Goal: Task Accomplishment & Management: Use online tool/utility

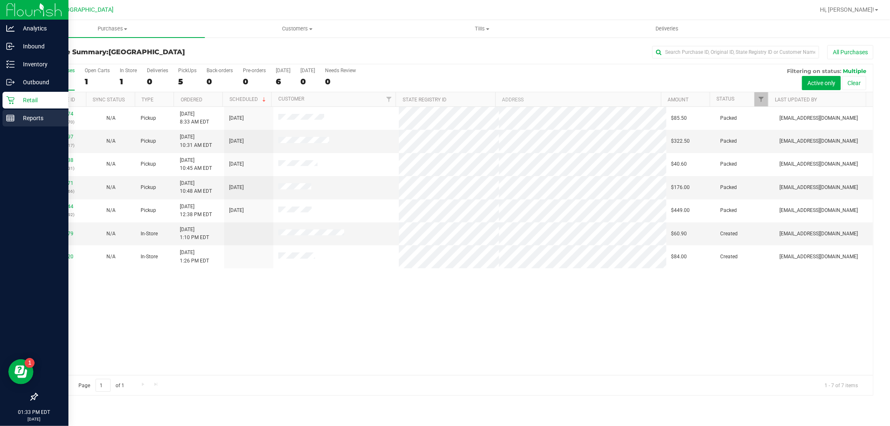
click at [19, 119] on p "Reports" at bounding box center [40, 118] width 50 height 10
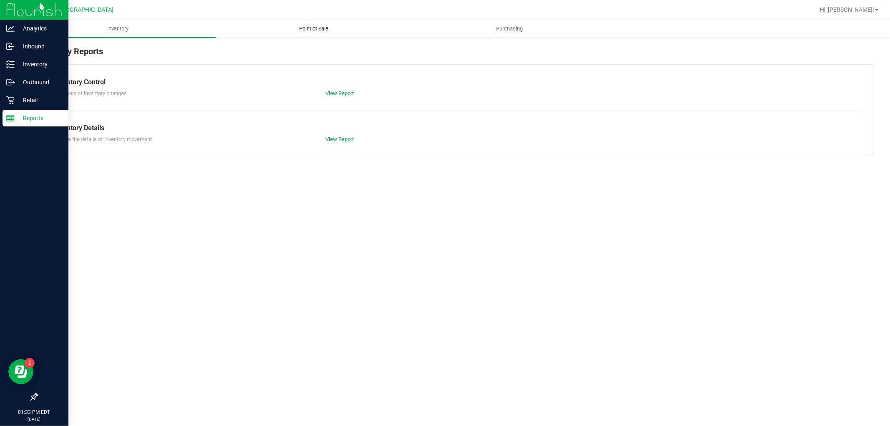
click at [312, 31] on span "Point of Sale" at bounding box center [314, 29] width 52 height 8
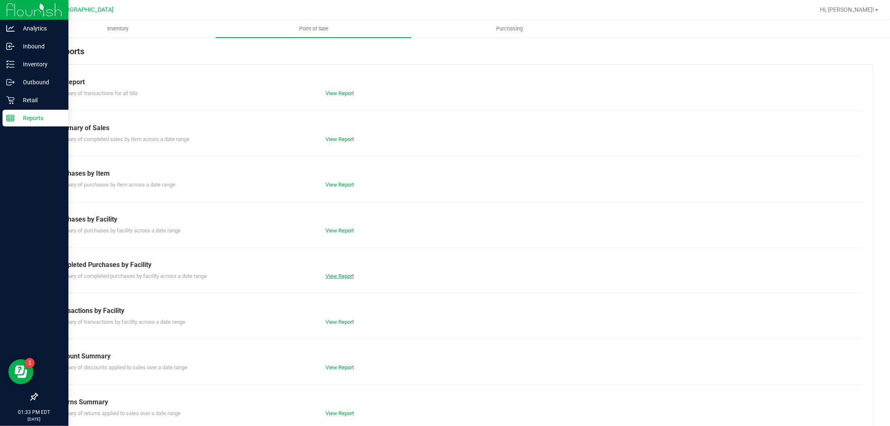
click at [338, 276] on link "View Report" at bounding box center [339, 276] width 28 height 6
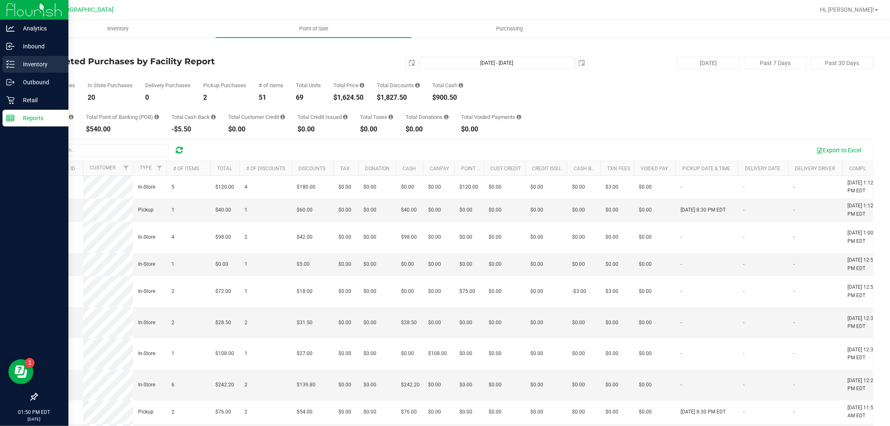
click at [11, 67] on line at bounding box center [12, 67] width 5 height 0
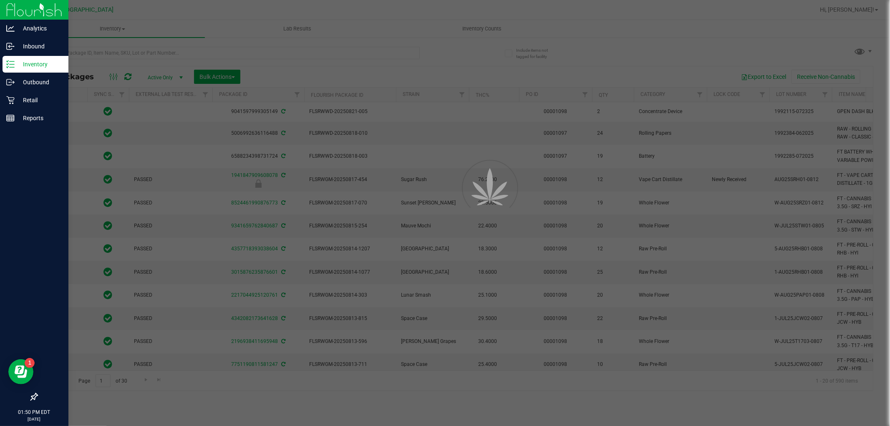
click at [93, 53] on div at bounding box center [445, 213] width 890 height 426
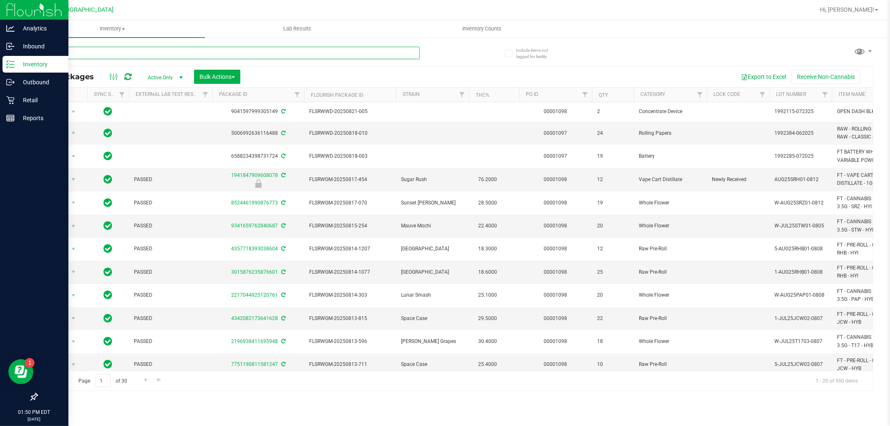
click at [104, 54] on input "text" at bounding box center [228, 53] width 383 height 13
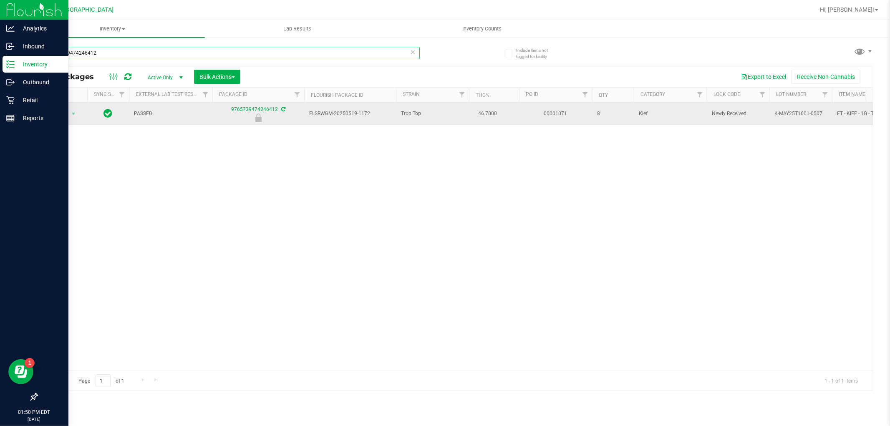
type input "9765739474246412"
click at [63, 111] on span "Action" at bounding box center [56, 114] width 23 height 12
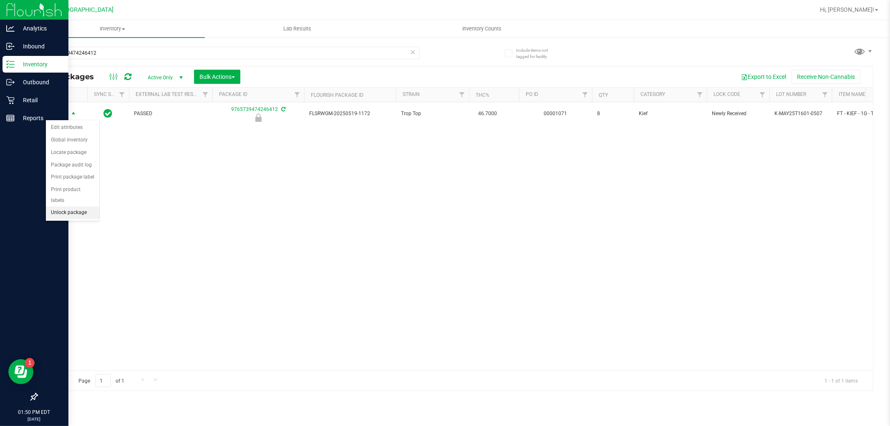
click at [76, 210] on li "Unlock package" at bounding box center [72, 213] width 53 height 13
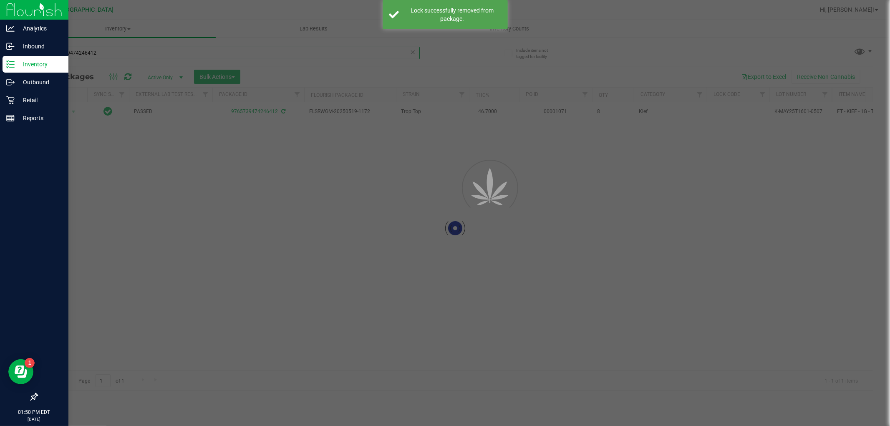
click at [101, 49] on input "9765739474246412" at bounding box center [228, 53] width 383 height 13
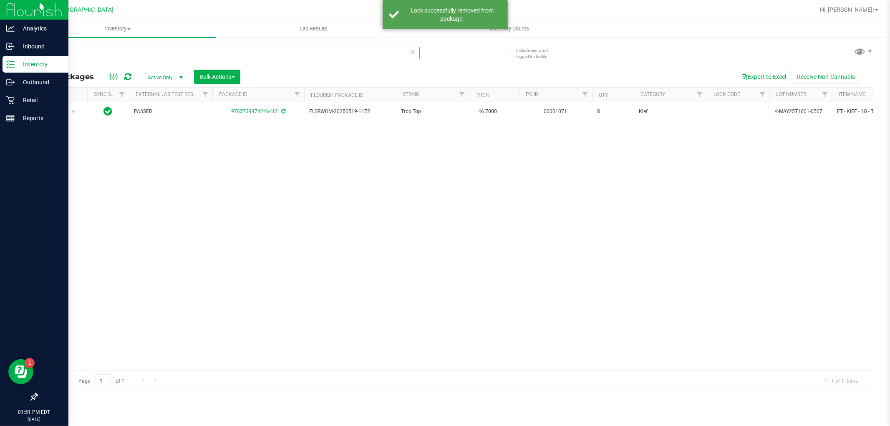
type input "9"
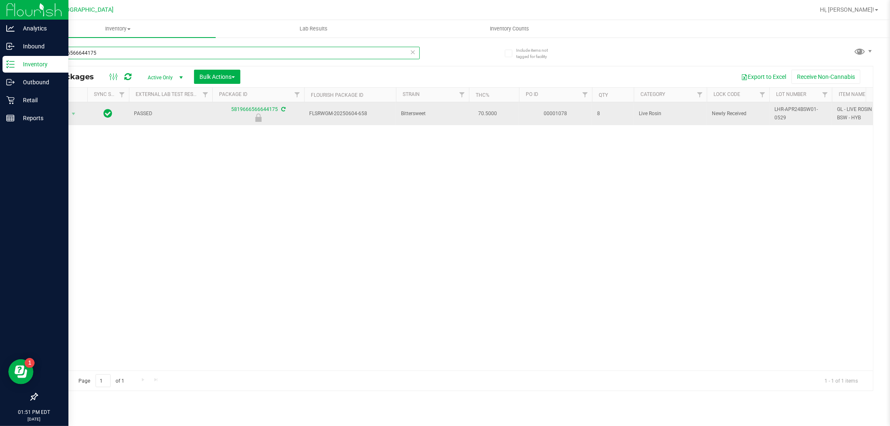
type input "5819666566644175"
click at [59, 115] on span "Action" at bounding box center [56, 114] width 23 height 12
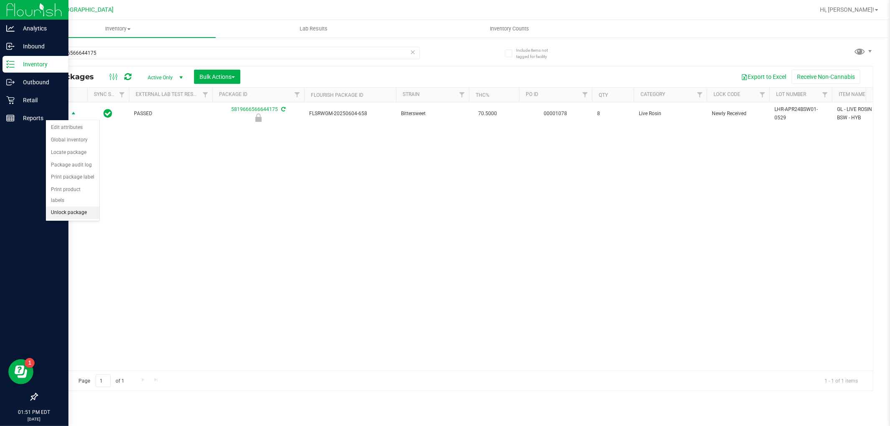
click at [75, 213] on li "Unlock package" at bounding box center [72, 213] width 53 height 13
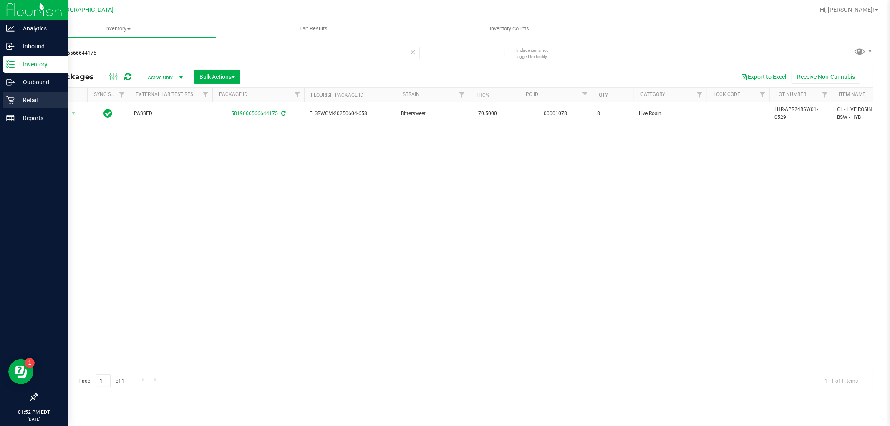
click at [13, 103] on icon at bounding box center [10, 100] width 8 height 8
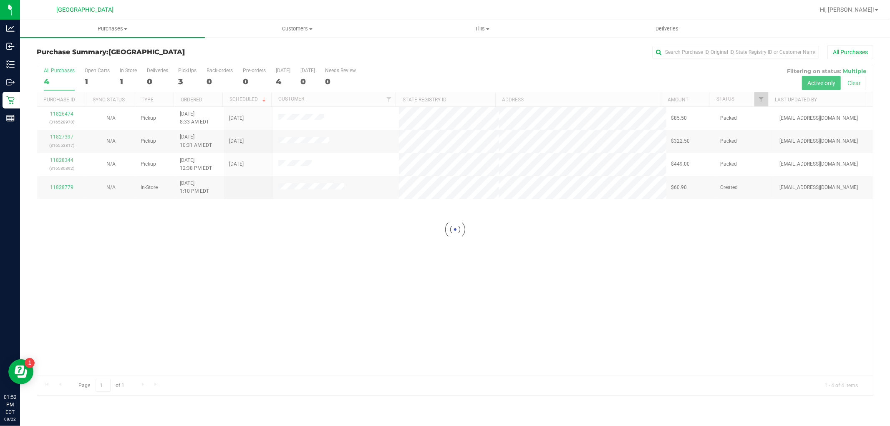
click at [498, 306] on div at bounding box center [455, 229] width 836 height 331
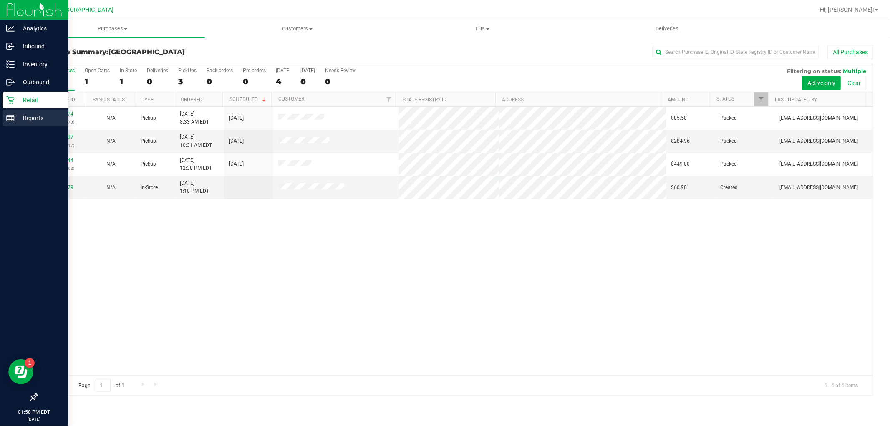
click at [41, 120] on p "Reports" at bounding box center [40, 118] width 50 height 10
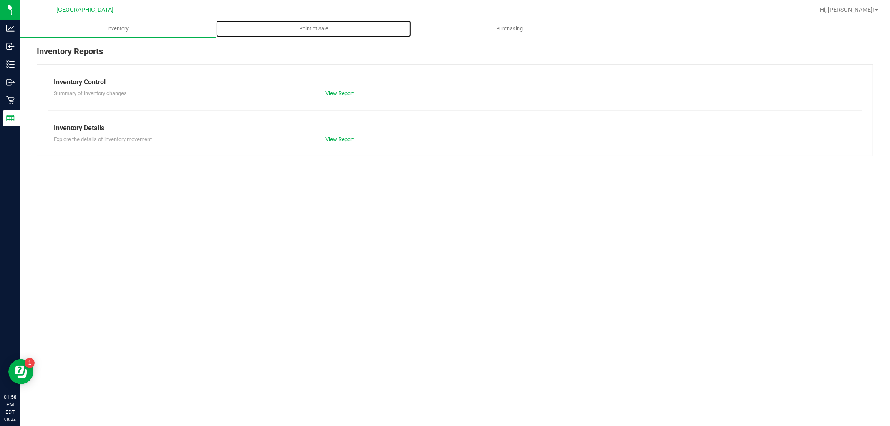
click at [302, 28] on span "Point of Sale" at bounding box center [314, 29] width 52 height 8
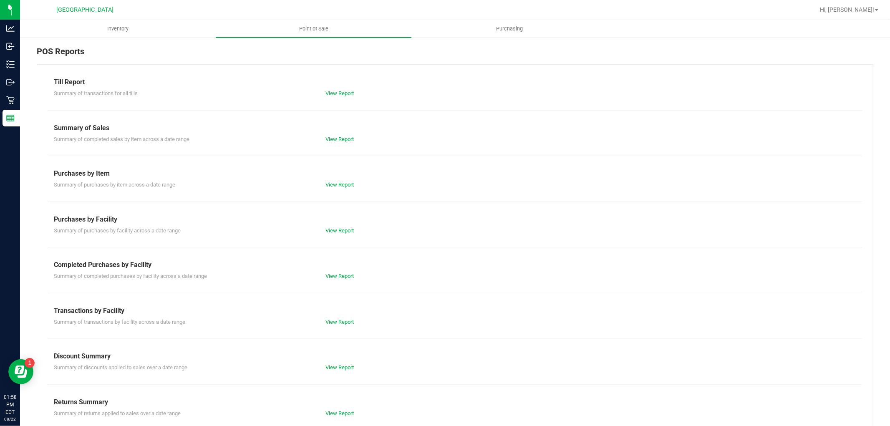
drag, startPoint x: 378, startPoint y: 283, endPoint x: 361, endPoint y: 283, distance: 16.7
click at [380, 285] on div "Till Report Summary of transactions for all tills View Report Summary of Sales …" at bounding box center [455, 247] width 837 height 366
click at [345, 276] on link "View Report" at bounding box center [339, 276] width 28 height 6
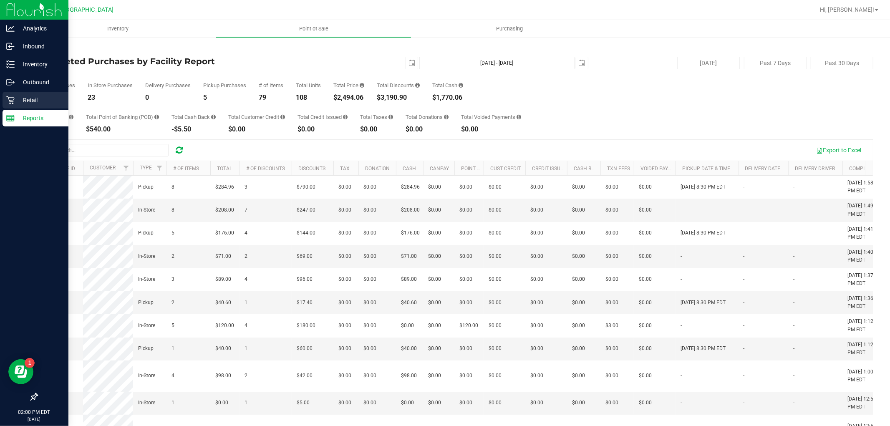
click at [20, 101] on p "Retail" at bounding box center [40, 100] width 50 height 10
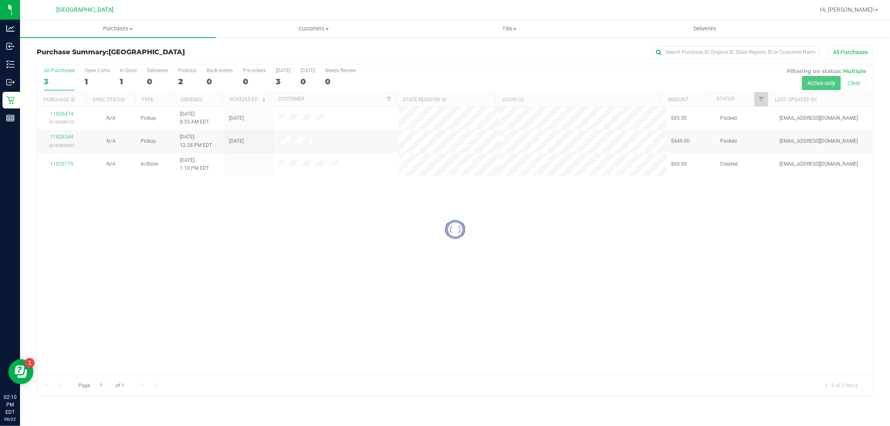
click at [63, 164] on div at bounding box center [455, 229] width 836 height 331
click at [313, 240] on div at bounding box center [455, 229] width 836 height 331
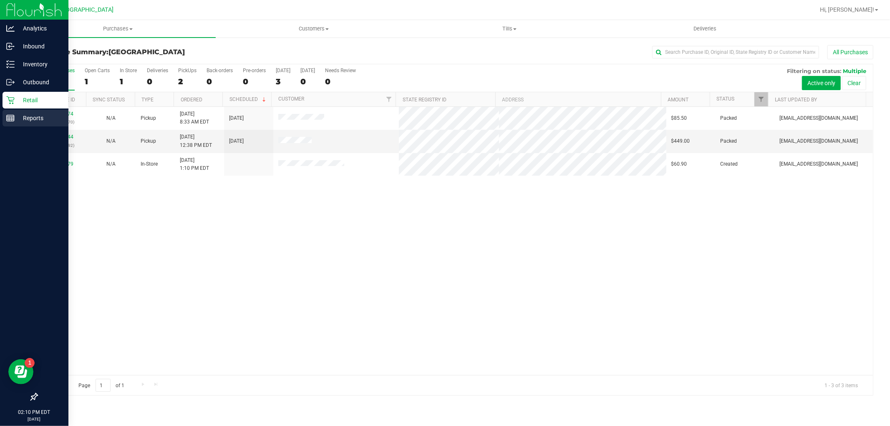
click at [14, 119] on rect at bounding box center [11, 118] width 8 height 6
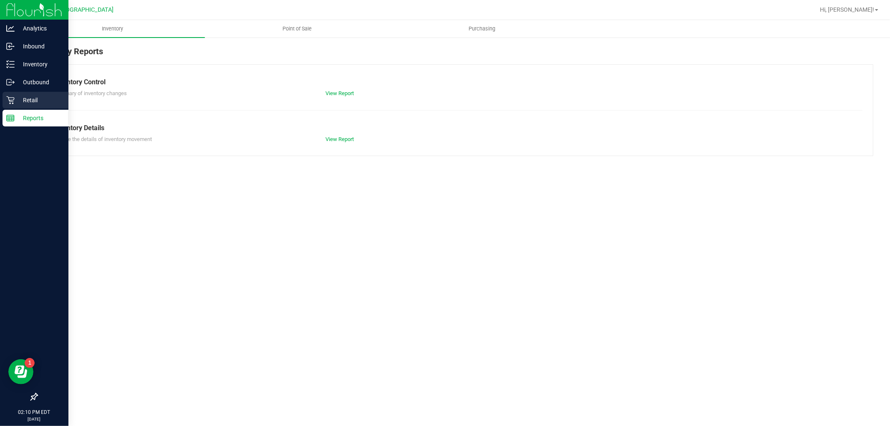
click at [23, 99] on p "Retail" at bounding box center [40, 100] width 50 height 10
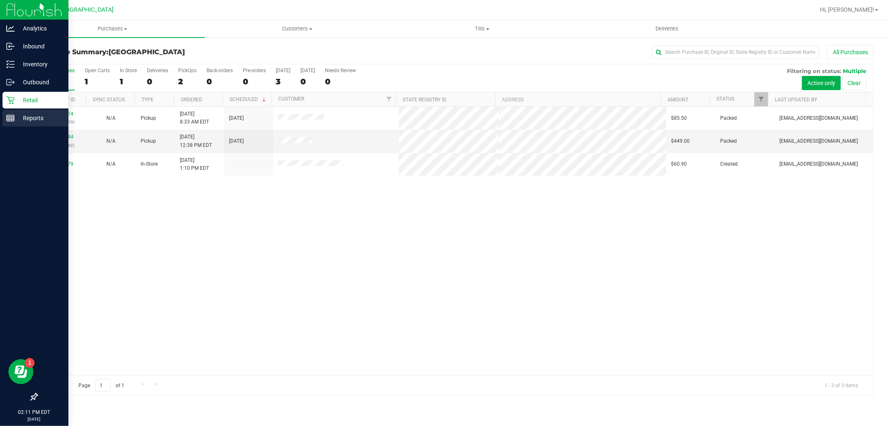
click at [10, 117] on line at bounding box center [11, 117] width 8 height 0
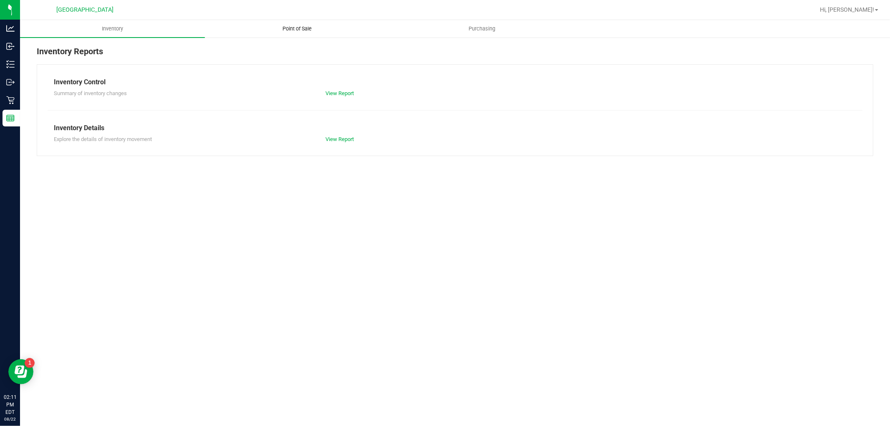
click at [296, 25] on span "Point of Sale" at bounding box center [298, 29] width 52 height 8
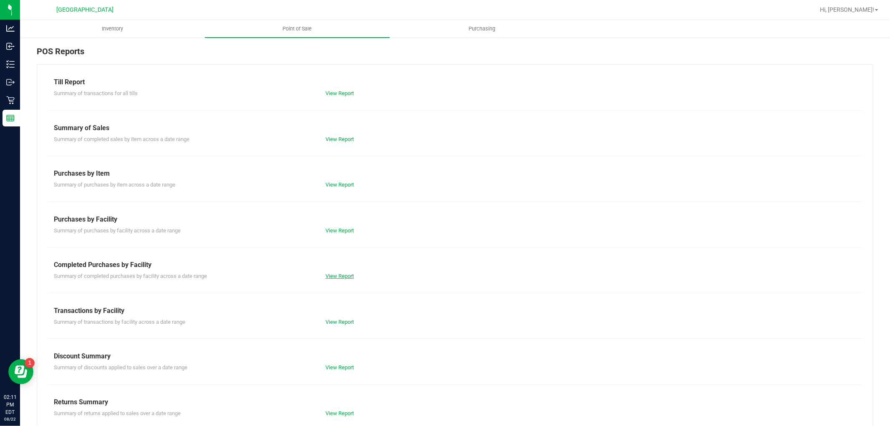
click at [343, 277] on link "View Report" at bounding box center [339, 276] width 28 height 6
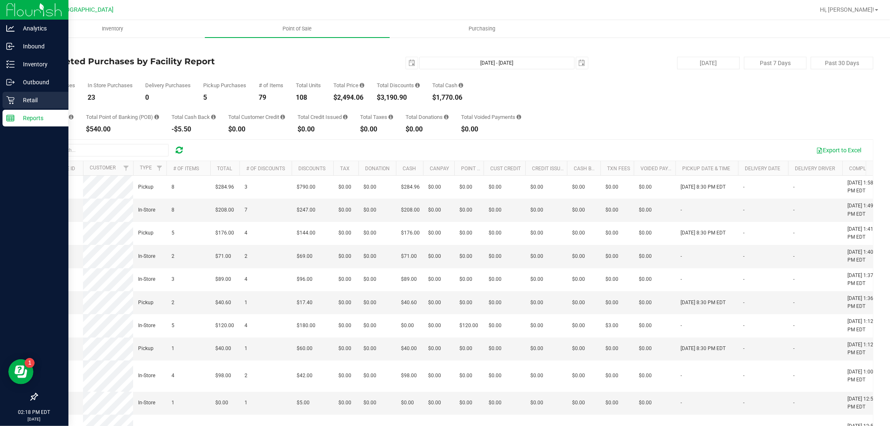
click at [15, 98] on p "Retail" at bounding box center [40, 100] width 50 height 10
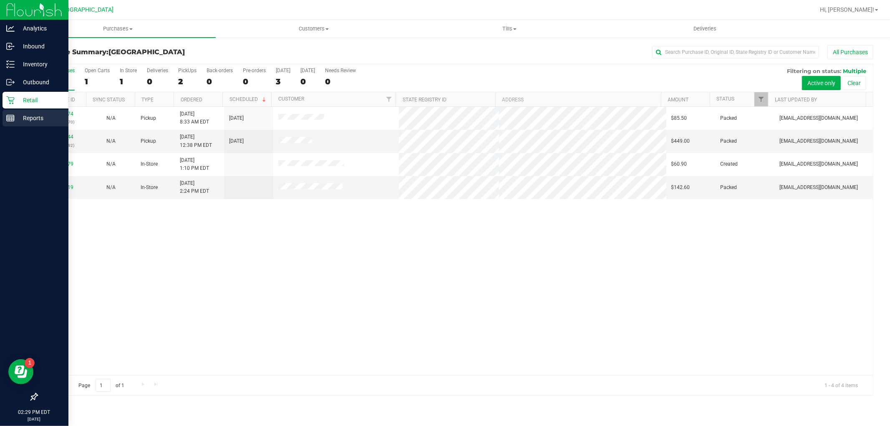
click at [19, 121] on p "Reports" at bounding box center [40, 118] width 50 height 10
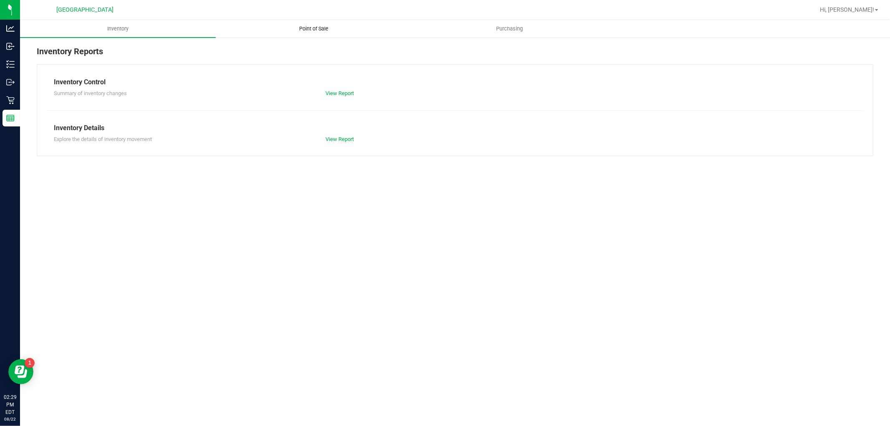
click at [315, 25] on span "Point of Sale" at bounding box center [314, 29] width 52 height 8
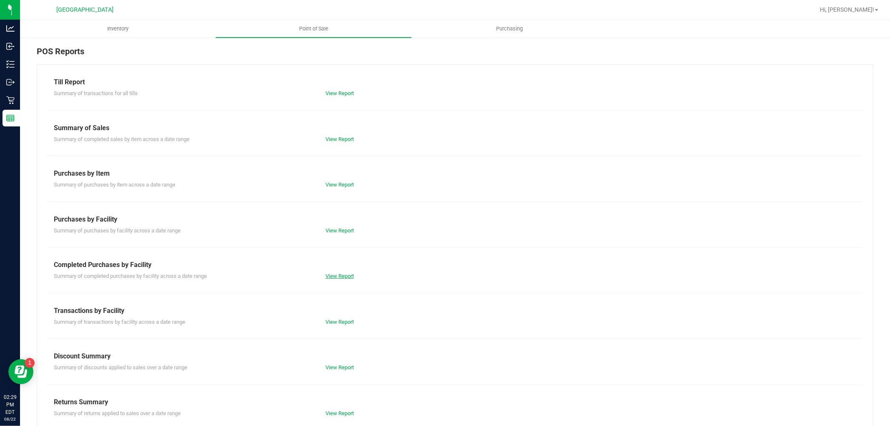
click at [341, 273] on link "View Report" at bounding box center [339, 276] width 28 height 6
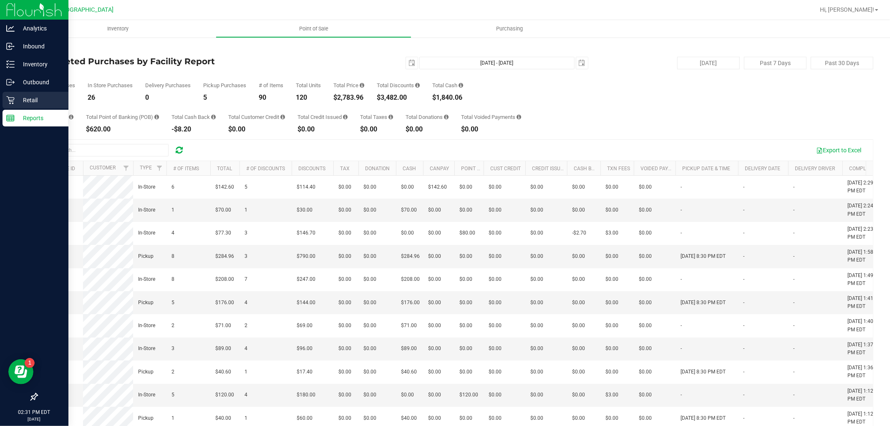
click at [9, 101] on icon at bounding box center [10, 100] width 8 height 8
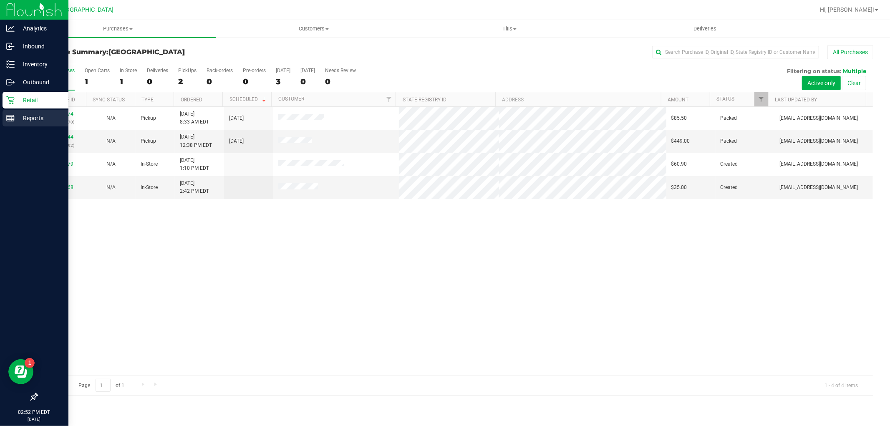
click at [15, 119] on p "Reports" at bounding box center [40, 118] width 50 height 10
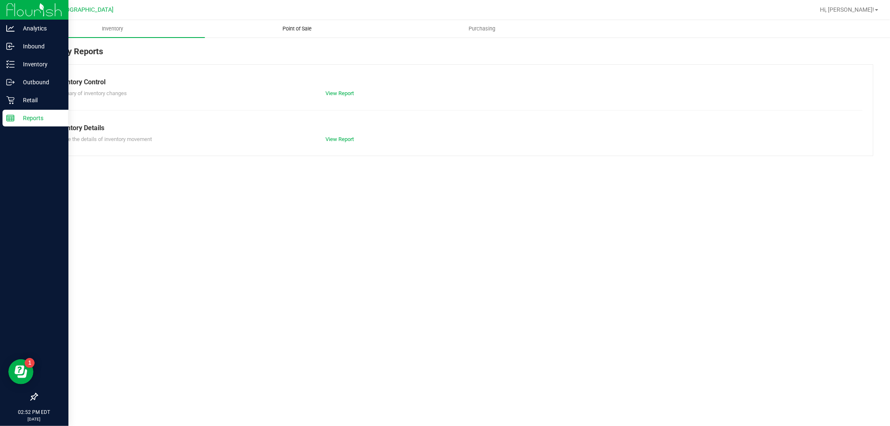
click at [301, 28] on span "Point of Sale" at bounding box center [298, 29] width 52 height 8
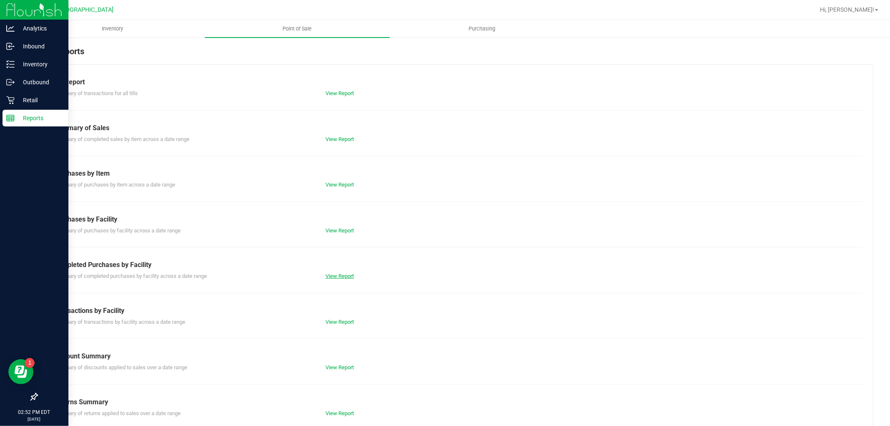
click at [334, 277] on link "View Report" at bounding box center [339, 276] width 28 height 6
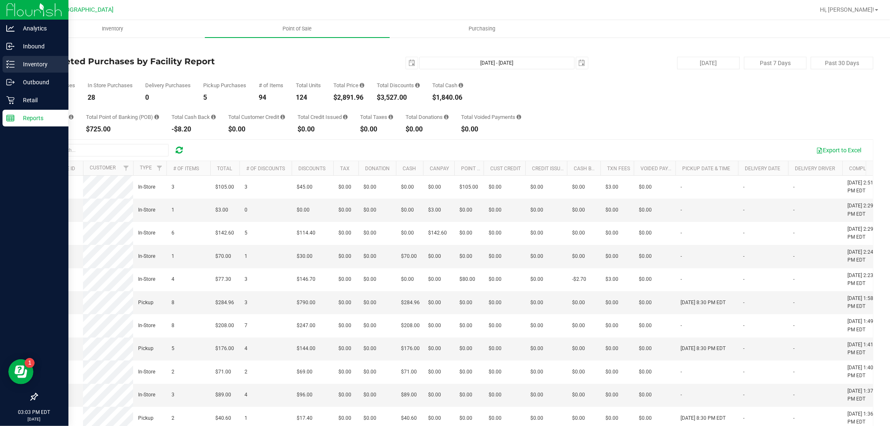
click at [9, 60] on icon at bounding box center [10, 64] width 8 height 8
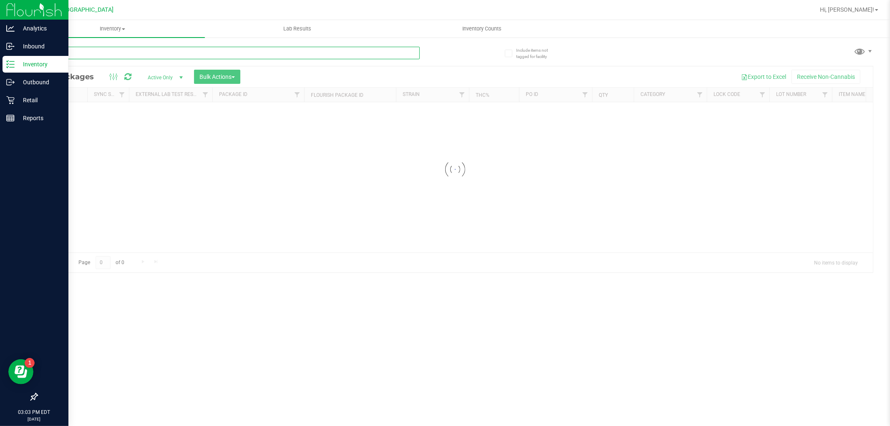
click at [88, 55] on input "text" at bounding box center [228, 53] width 383 height 13
type input "3511743018384378"
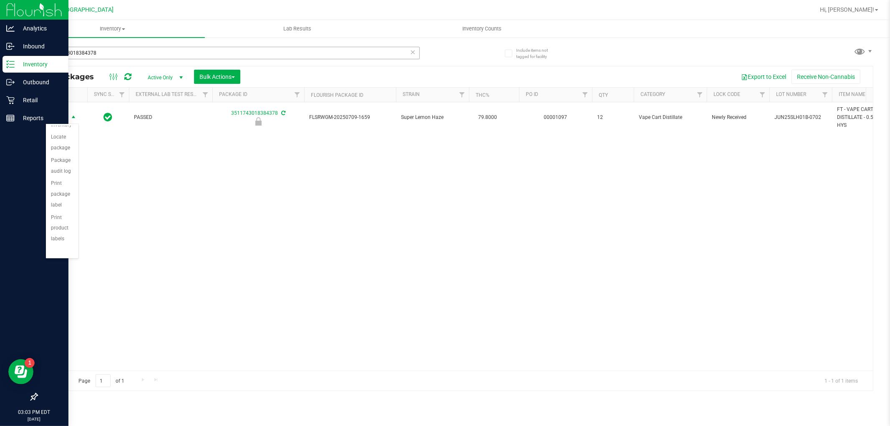
scroll to position [60, 0]
click at [56, 235] on li "Unlock package" at bounding box center [62, 237] width 33 height 23
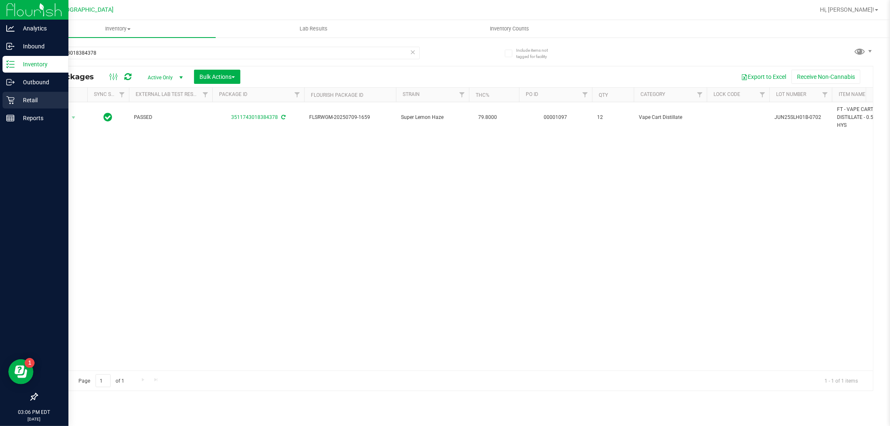
click at [21, 100] on p "Retail" at bounding box center [40, 100] width 50 height 10
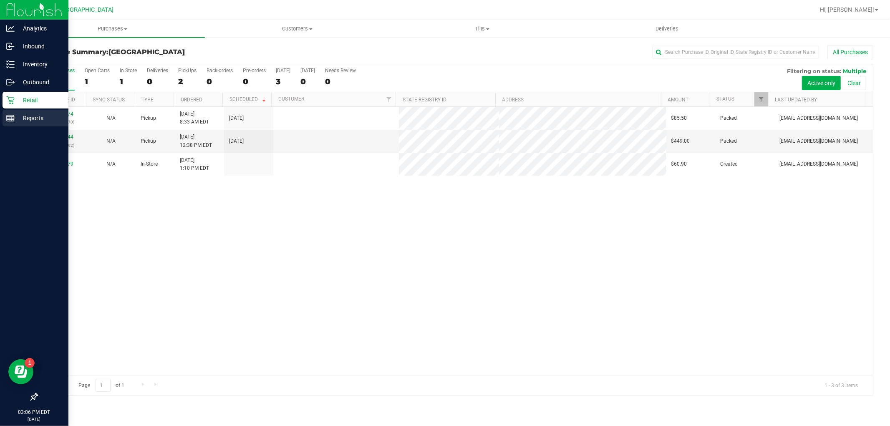
click at [19, 110] on div "Reports" at bounding box center [36, 118] width 66 height 17
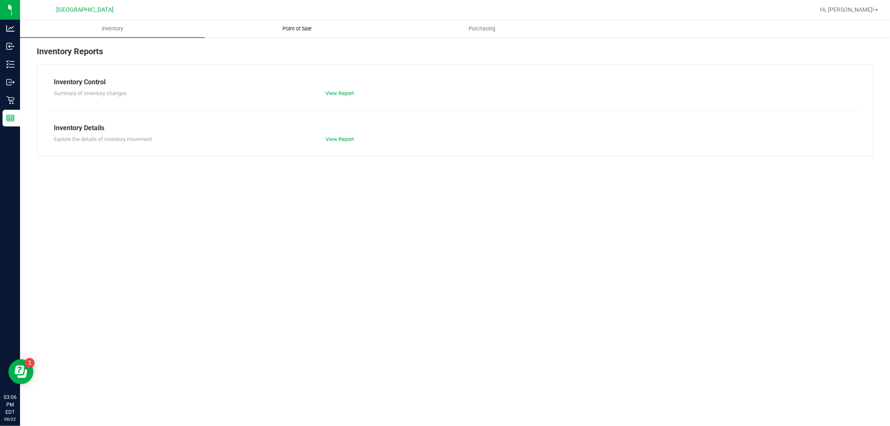
click at [301, 26] on span "Point of Sale" at bounding box center [298, 29] width 52 height 8
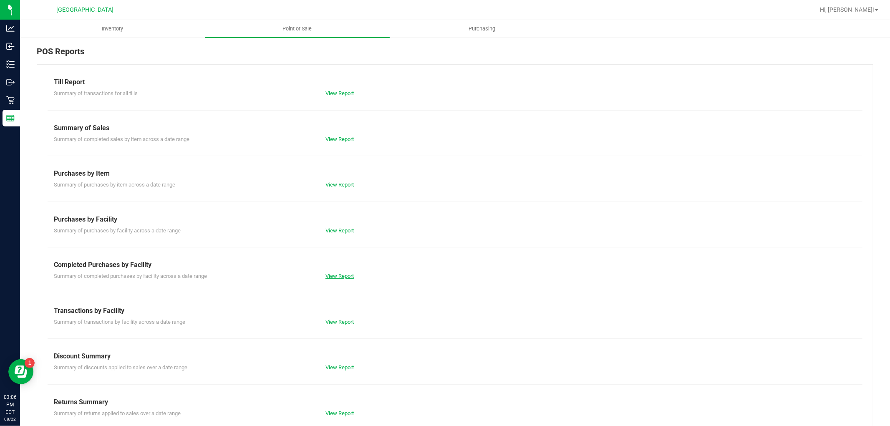
click at [329, 276] on link "View Report" at bounding box center [339, 276] width 28 height 6
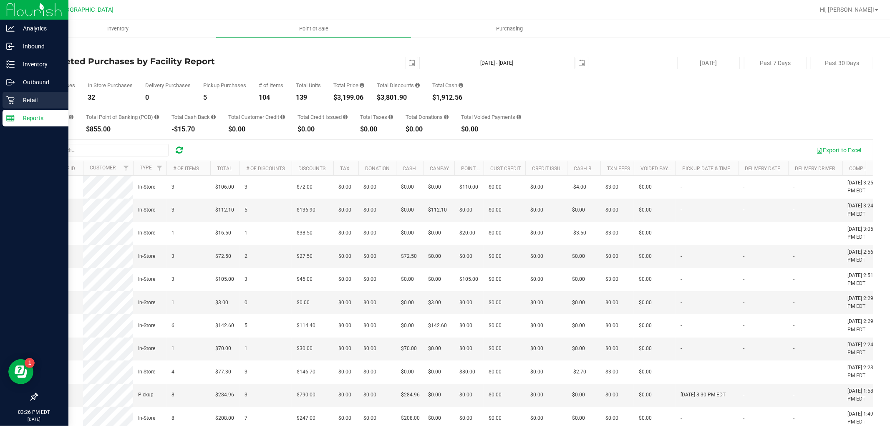
click at [16, 101] on p "Retail" at bounding box center [40, 100] width 50 height 10
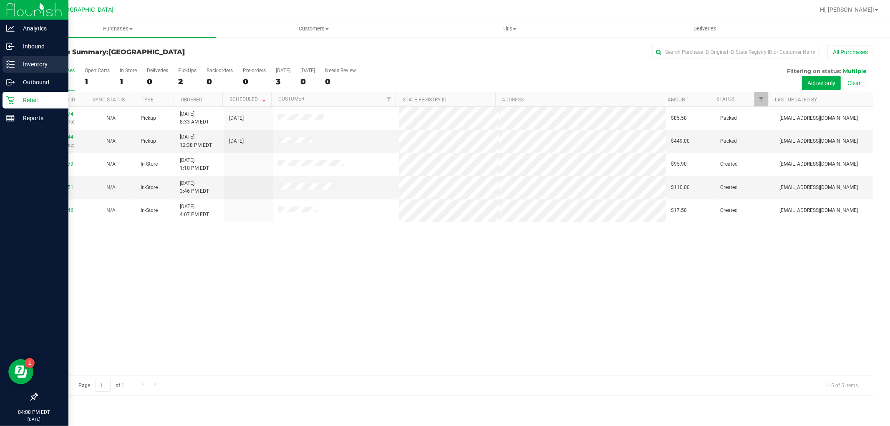
click at [11, 61] on line at bounding box center [12, 61] width 5 height 0
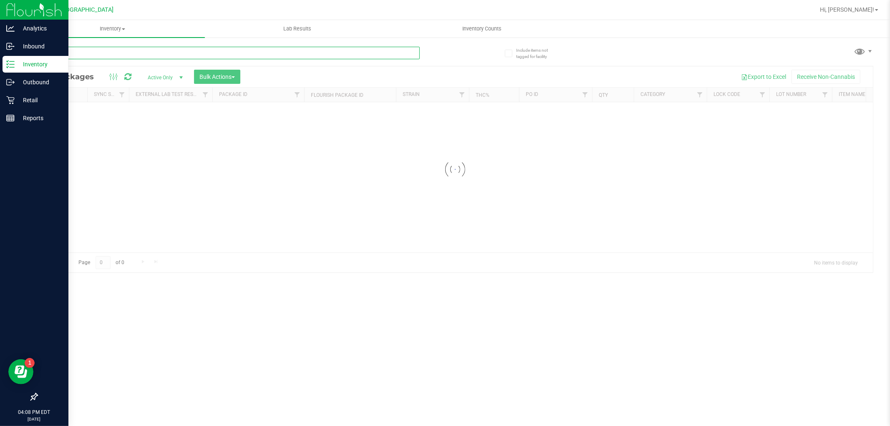
click at [113, 53] on input "text" at bounding box center [228, 53] width 383 height 13
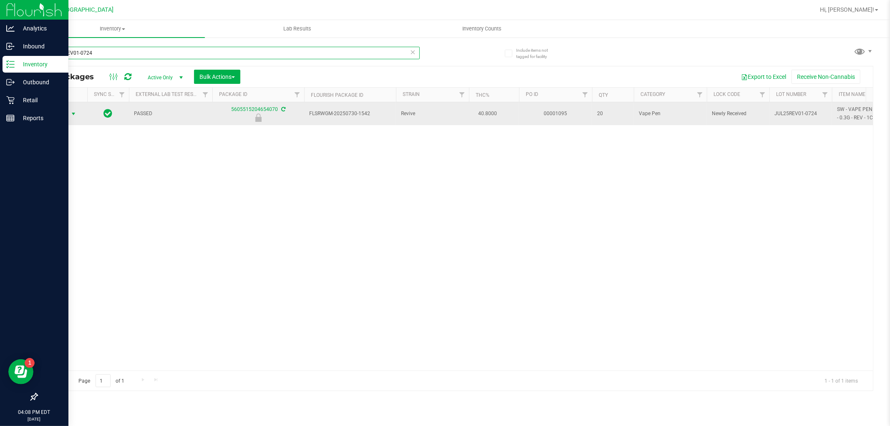
type input "JUL25REV01-0724"
click at [71, 113] on span "select" at bounding box center [73, 114] width 7 height 7
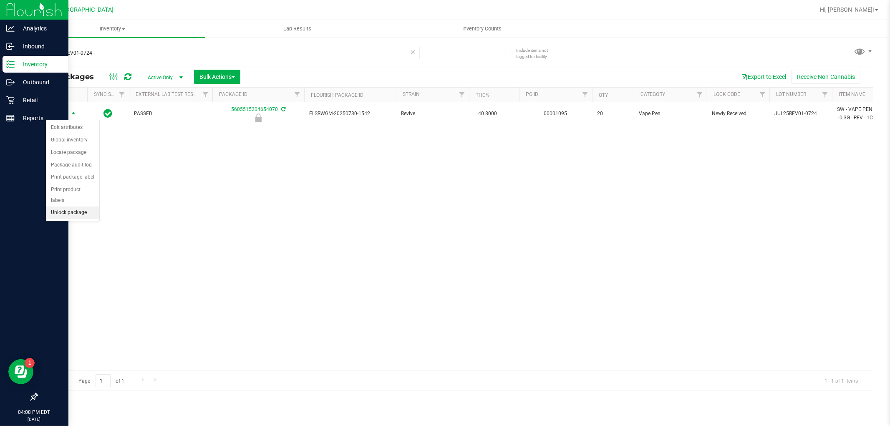
click at [74, 214] on li "Unlock package" at bounding box center [72, 213] width 53 height 13
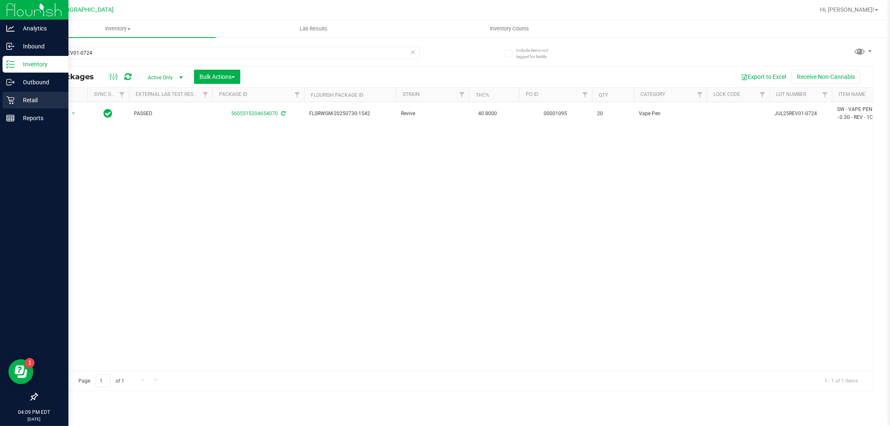
click at [10, 99] on icon at bounding box center [10, 100] width 8 height 8
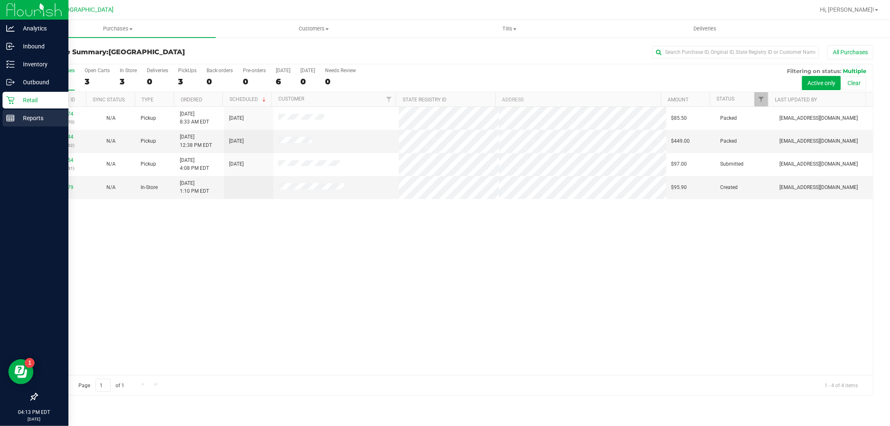
click at [12, 117] on icon at bounding box center [10, 118] width 8 height 8
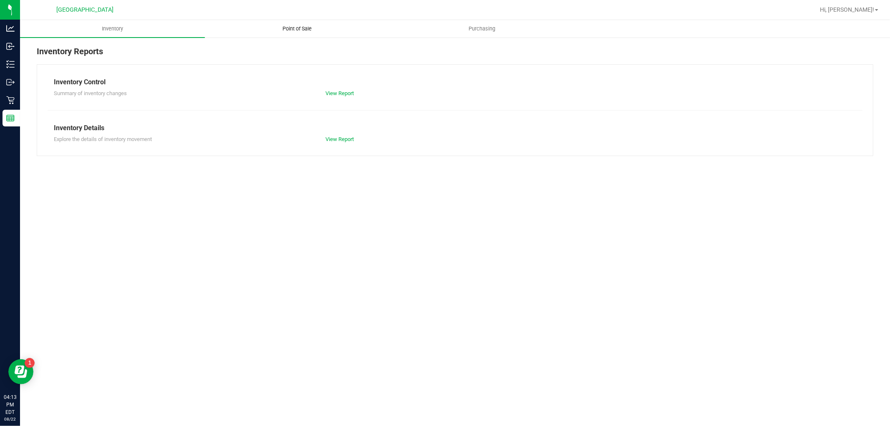
click at [301, 27] on span "Point of Sale" at bounding box center [298, 29] width 52 height 8
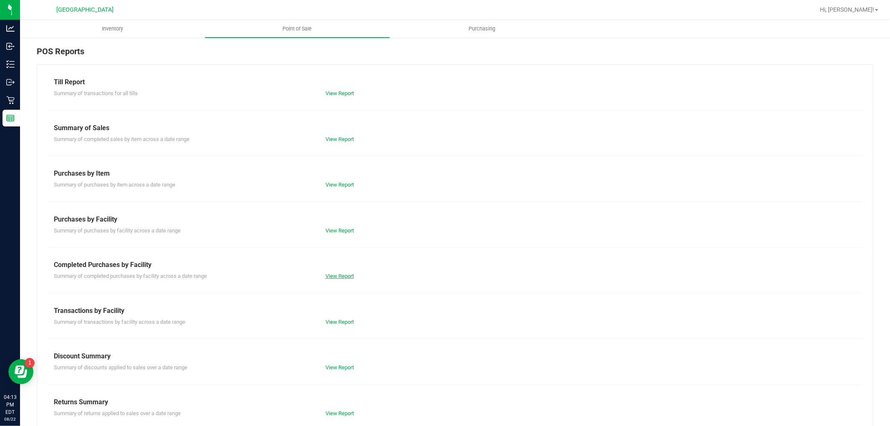
click at [341, 274] on link "View Report" at bounding box center [339, 276] width 28 height 6
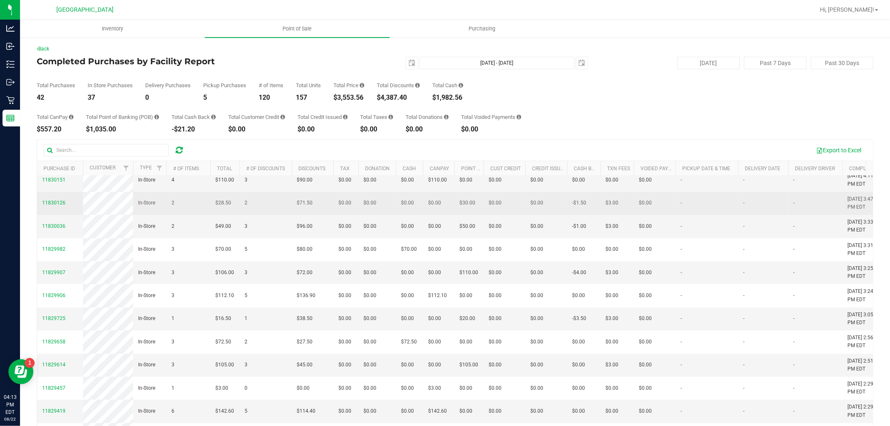
scroll to position [46, 0]
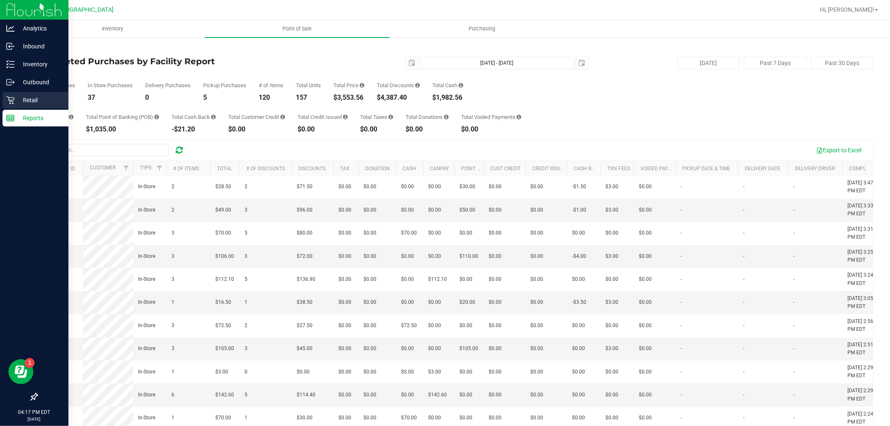
click at [20, 98] on p "Retail" at bounding box center [40, 100] width 50 height 10
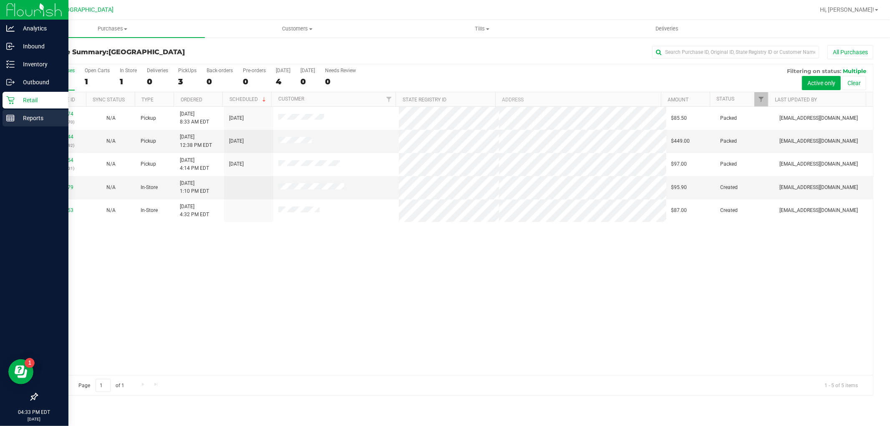
click at [11, 116] on icon at bounding box center [10, 118] width 8 height 8
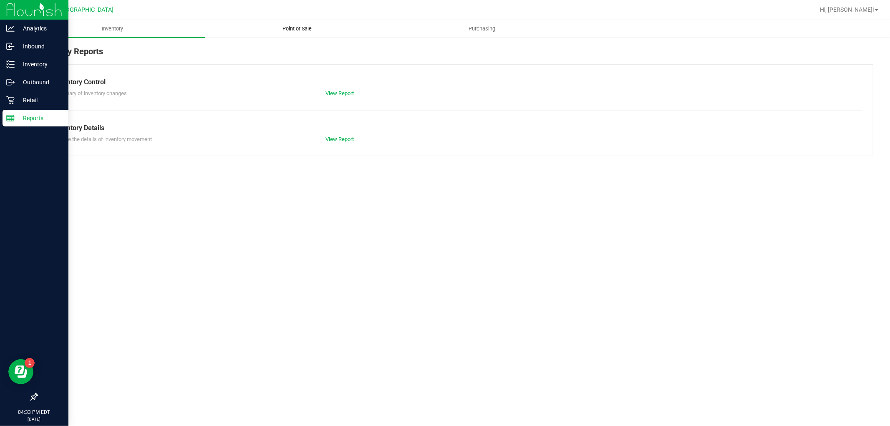
click at [302, 26] on span "Point of Sale" at bounding box center [298, 29] width 52 height 8
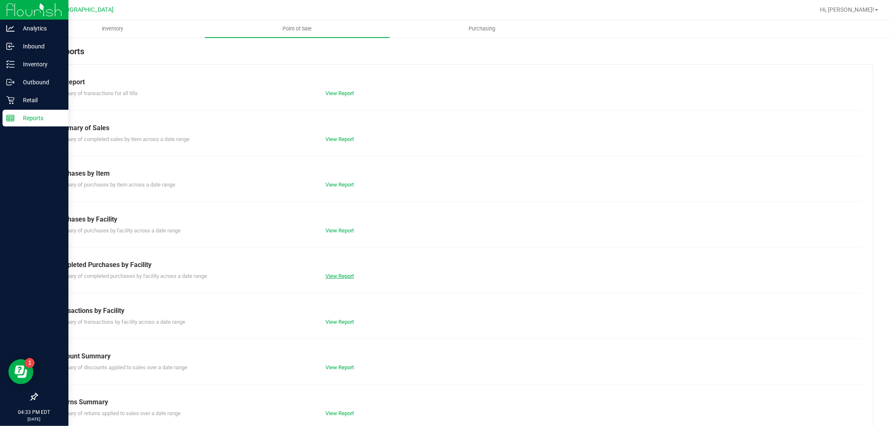
click at [334, 273] on link "View Report" at bounding box center [339, 276] width 28 height 6
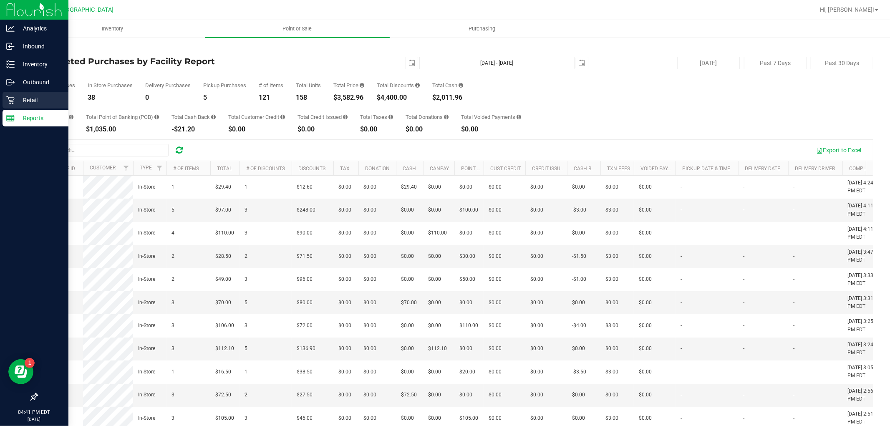
click at [15, 98] on p "Retail" at bounding box center [40, 100] width 50 height 10
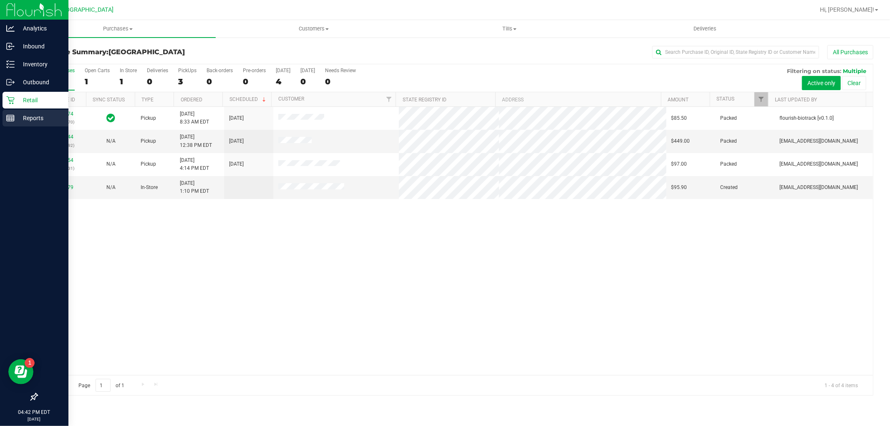
click at [28, 117] on p "Reports" at bounding box center [40, 118] width 50 height 10
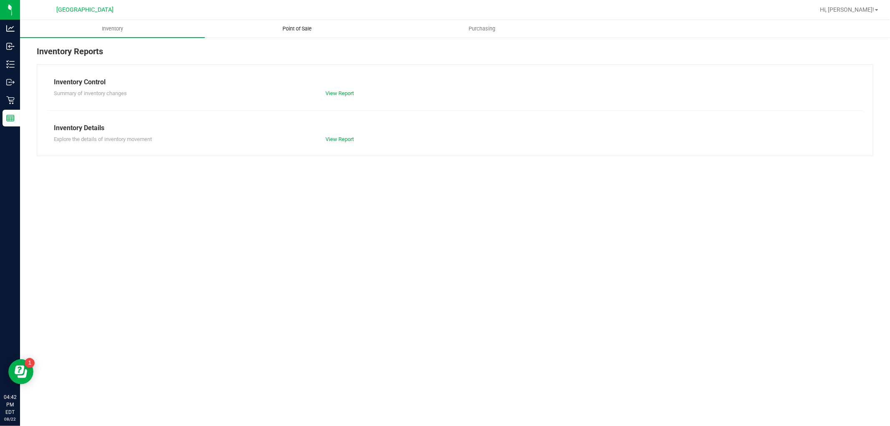
click at [295, 25] on span "Point of Sale" at bounding box center [298, 29] width 52 height 8
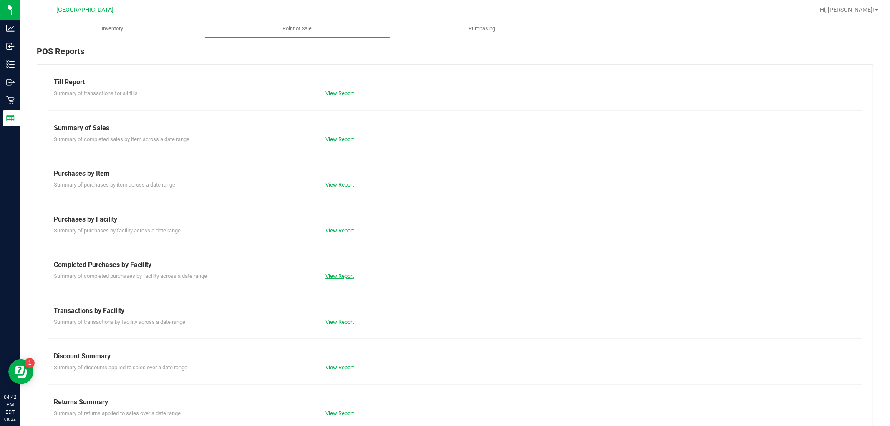
click at [345, 277] on link "View Report" at bounding box center [339, 276] width 28 height 6
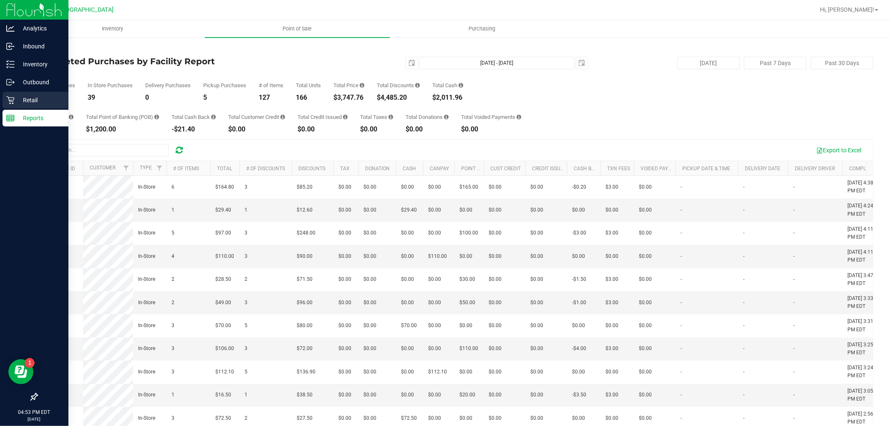
click at [21, 97] on p "Retail" at bounding box center [40, 100] width 50 height 10
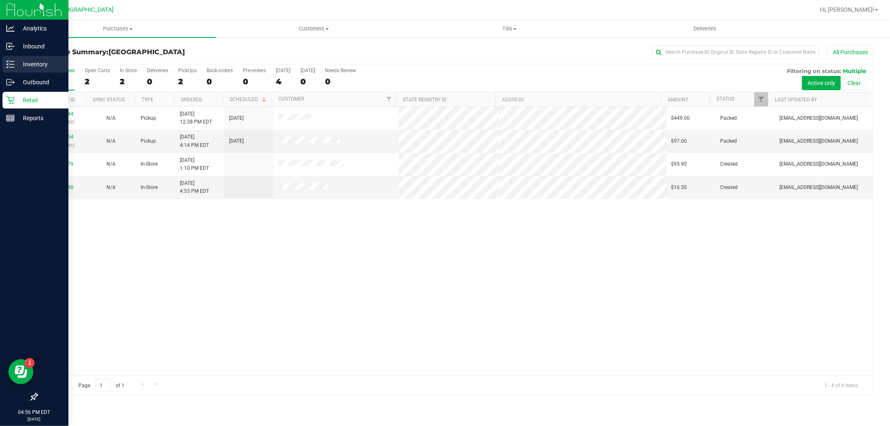
click at [12, 67] on line at bounding box center [12, 67] width 5 height 0
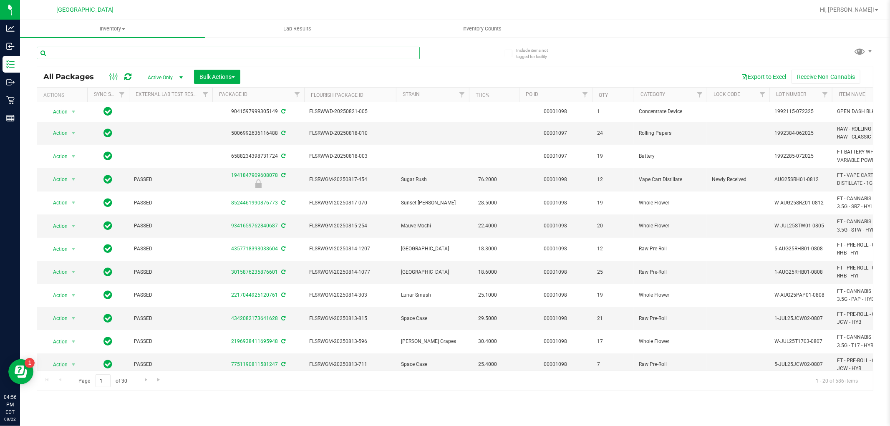
click at [184, 51] on input "text" at bounding box center [228, 53] width 383 height 13
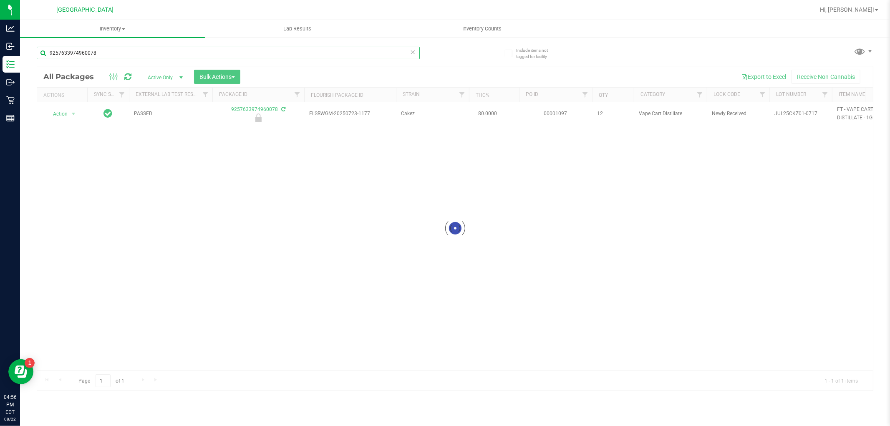
type input "9257633974960078"
click at [110, 132] on div at bounding box center [455, 228] width 836 height 324
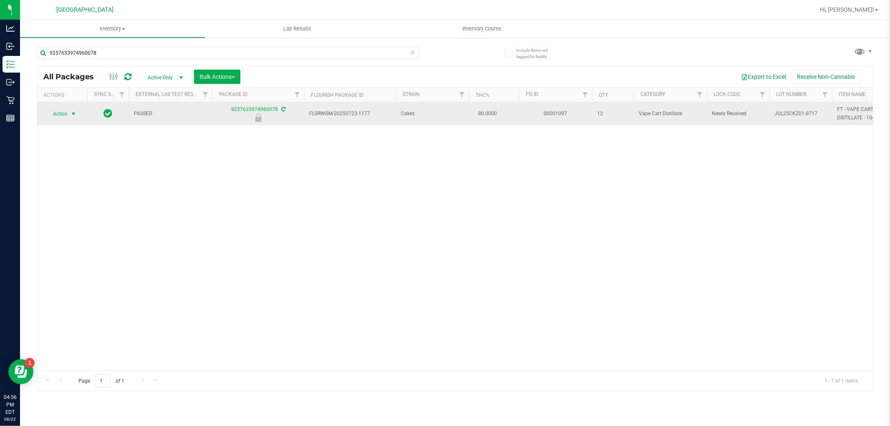
click at [73, 113] on span "select" at bounding box center [73, 114] width 7 height 7
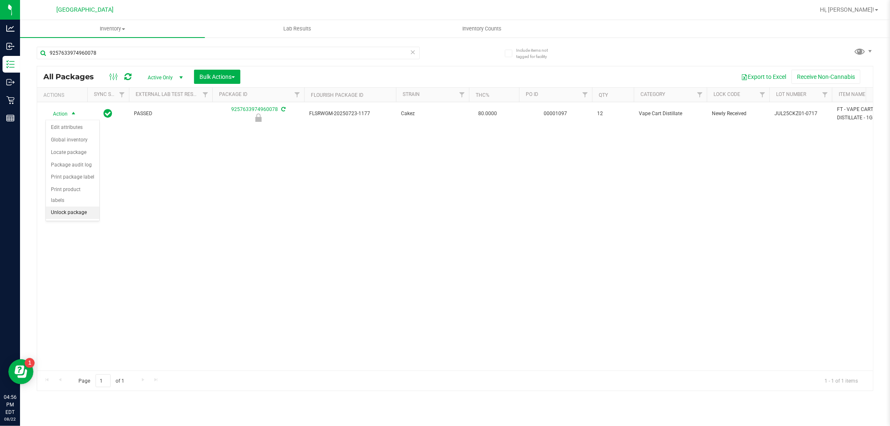
click at [72, 213] on li "Unlock package" at bounding box center [72, 213] width 53 height 13
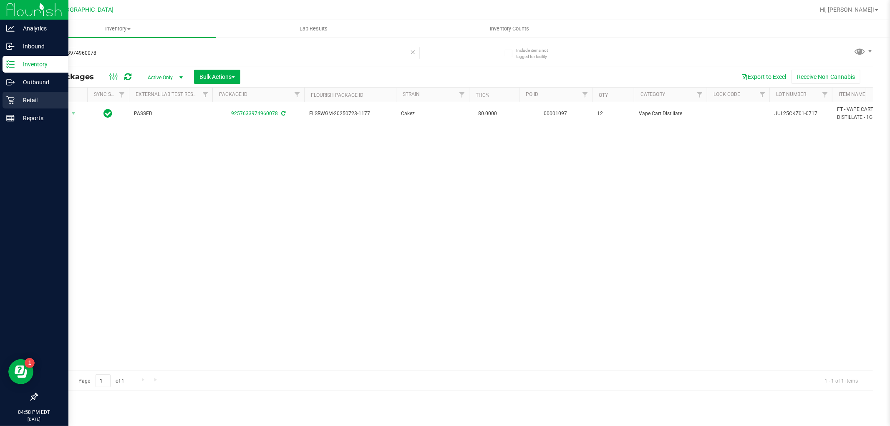
click at [8, 99] on icon at bounding box center [10, 100] width 8 height 8
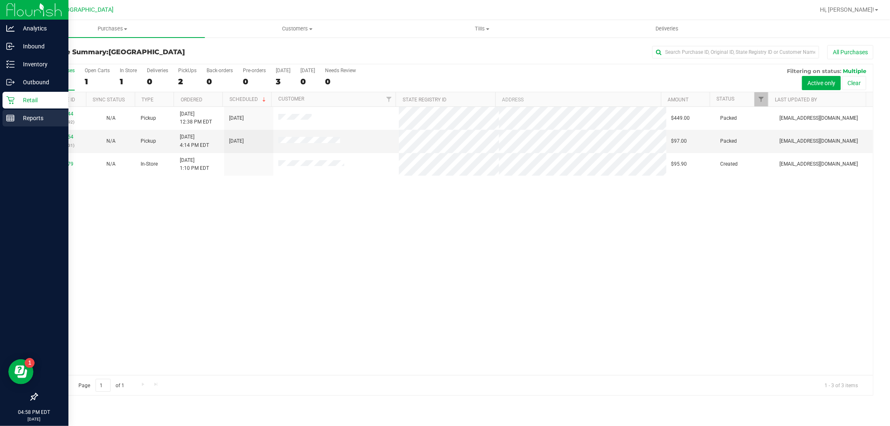
click at [35, 119] on p "Reports" at bounding box center [40, 118] width 50 height 10
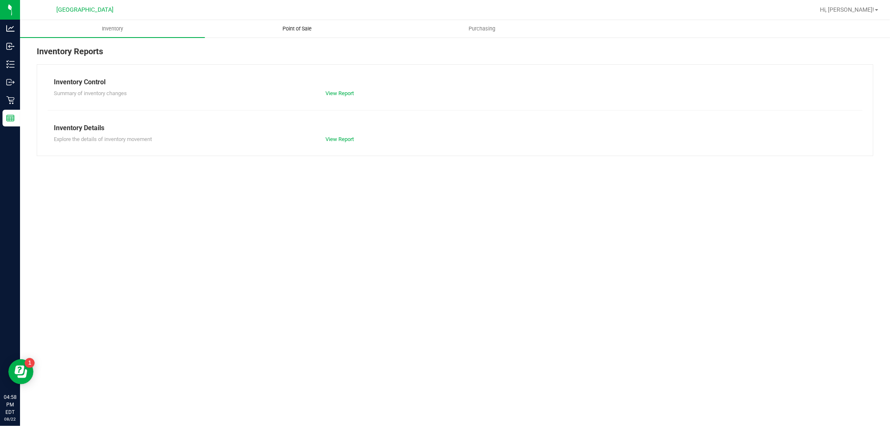
click at [293, 29] on span "Point of Sale" at bounding box center [298, 29] width 52 height 8
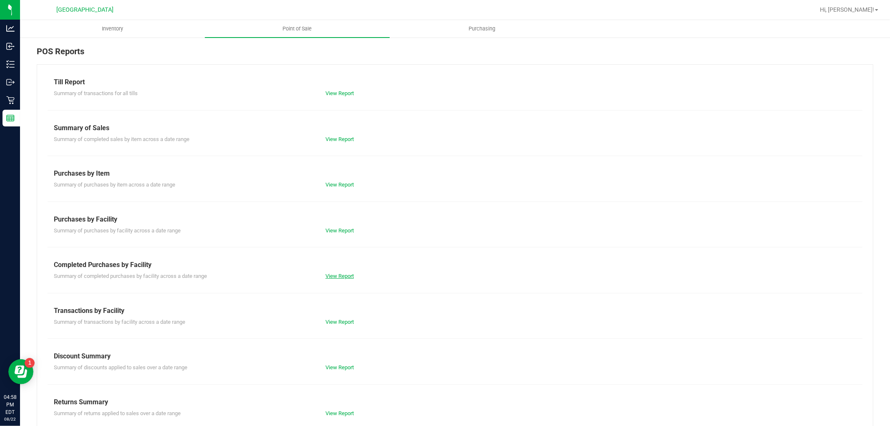
click at [334, 275] on link "View Report" at bounding box center [339, 276] width 28 height 6
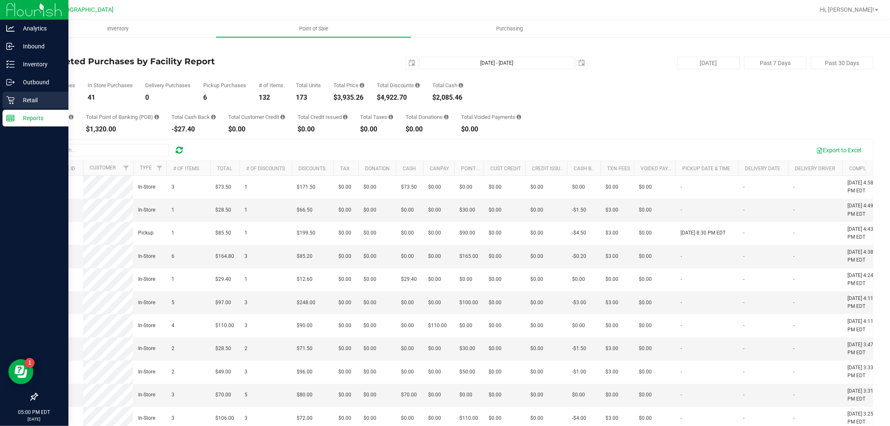
click at [18, 96] on p "Retail" at bounding box center [40, 100] width 50 height 10
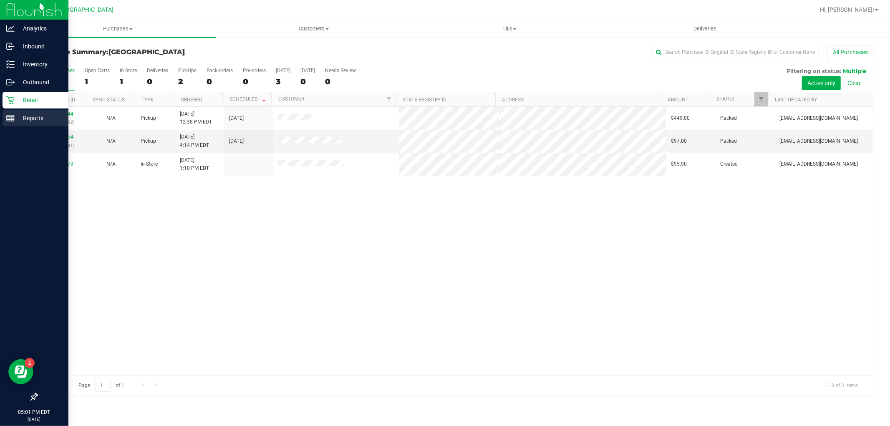
click at [23, 118] on p "Reports" at bounding box center [40, 118] width 50 height 10
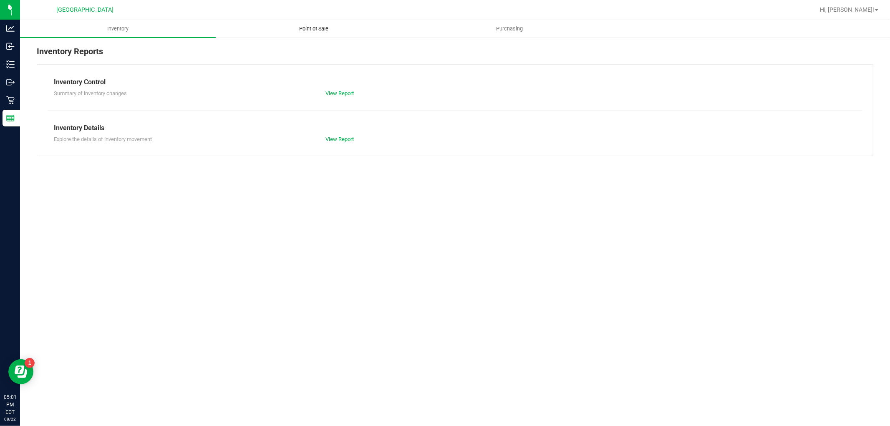
click at [305, 31] on span "Point of Sale" at bounding box center [314, 29] width 52 height 8
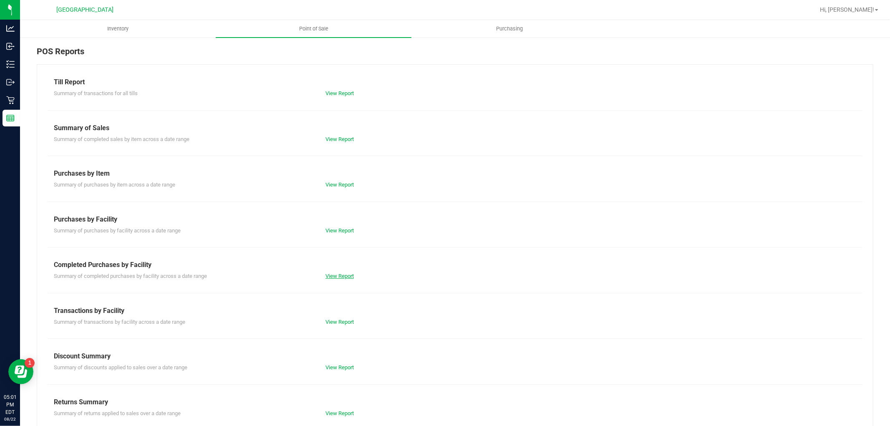
click at [340, 276] on link "View Report" at bounding box center [339, 276] width 28 height 6
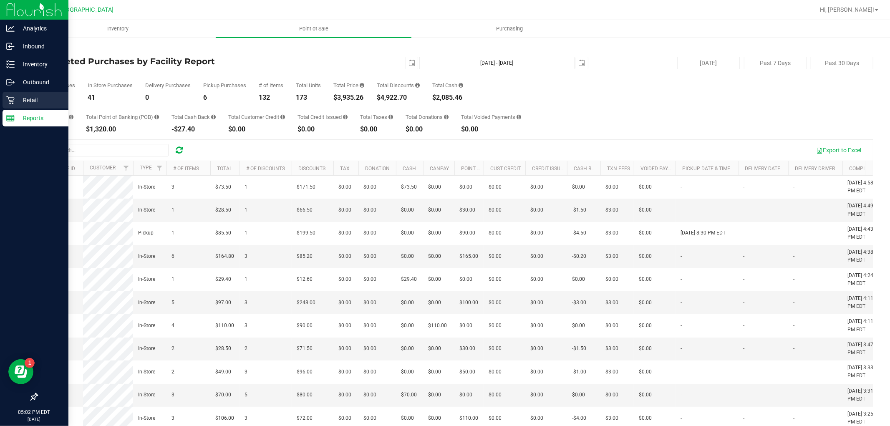
click at [12, 99] on icon at bounding box center [10, 100] width 8 height 8
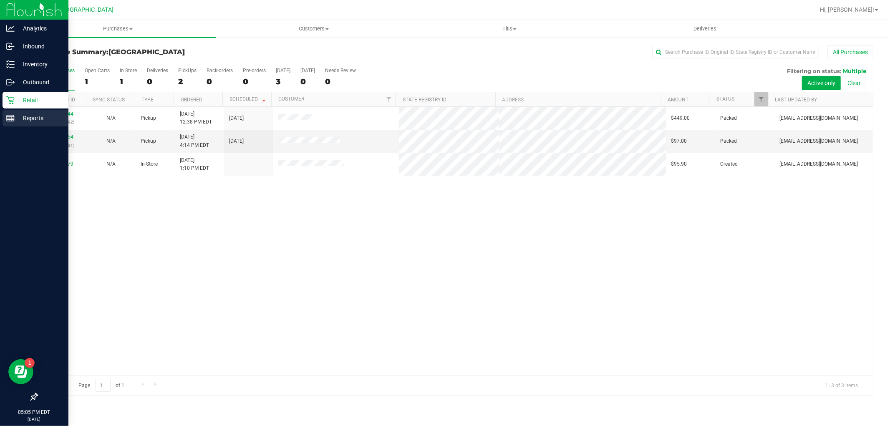
click at [17, 120] on p "Reports" at bounding box center [40, 118] width 50 height 10
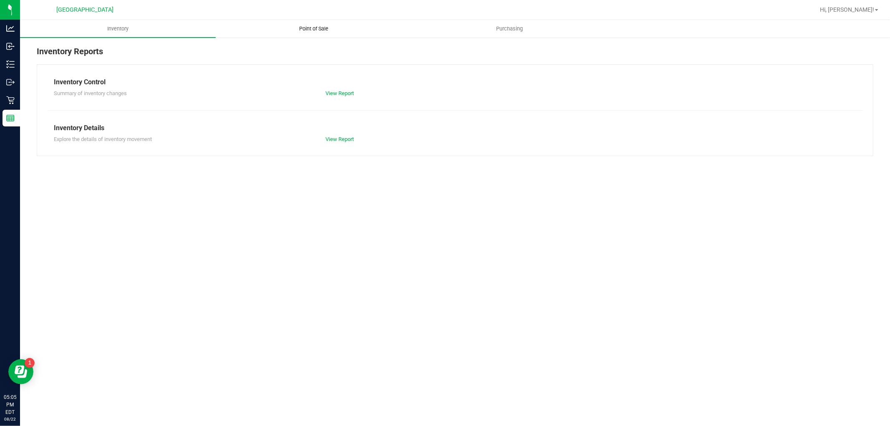
click at [312, 27] on span "Point of Sale" at bounding box center [314, 29] width 52 height 8
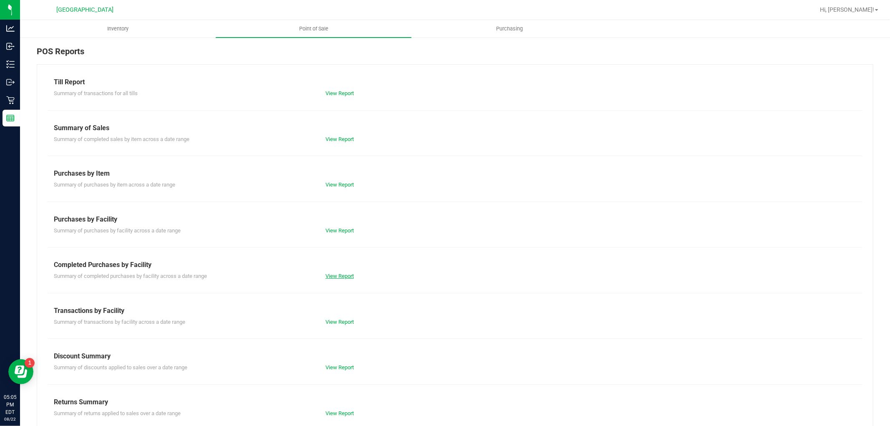
click at [339, 273] on link "View Report" at bounding box center [339, 276] width 28 height 6
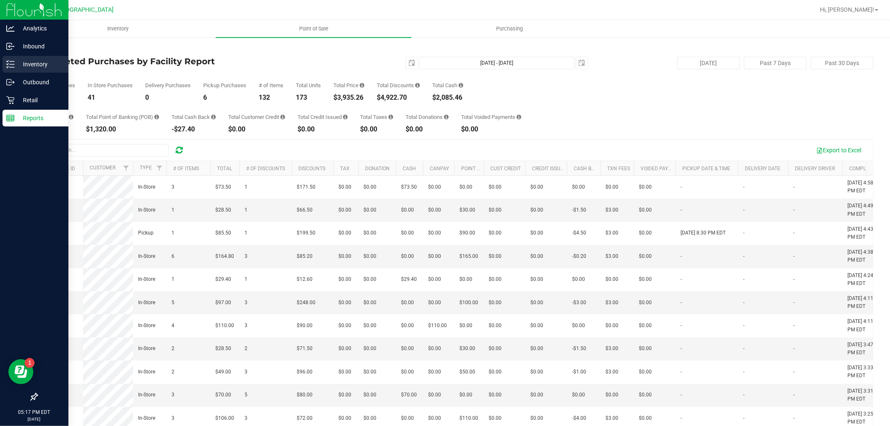
click at [7, 67] on icon at bounding box center [10, 64] width 8 height 8
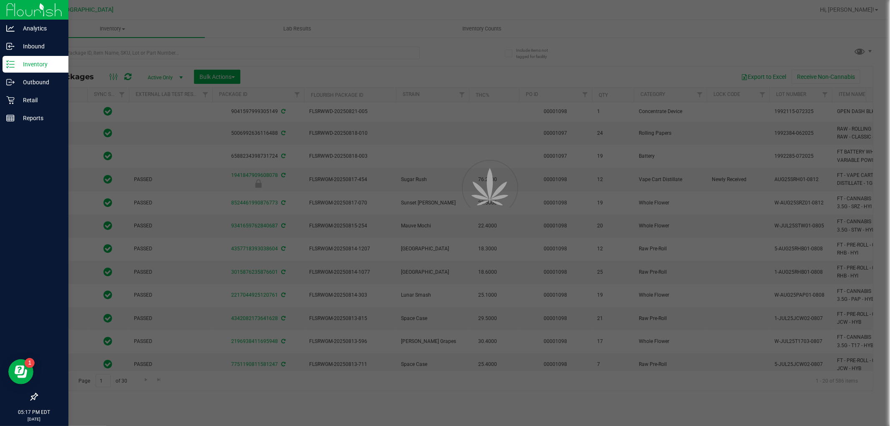
click at [139, 62] on div at bounding box center [445, 213] width 890 height 426
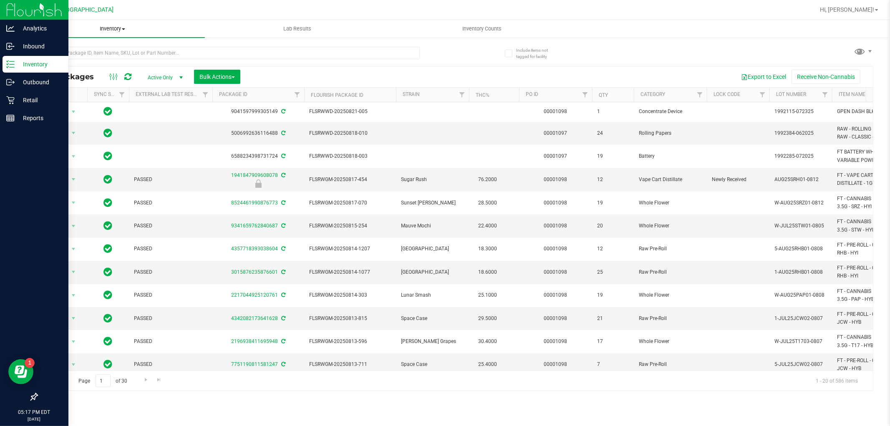
click at [140, 35] on uib-tab-heading "Inventory All packages All inventory Waste log Create inventory" at bounding box center [112, 29] width 185 height 18
click at [122, 58] on li "All inventory" at bounding box center [112, 60] width 185 height 10
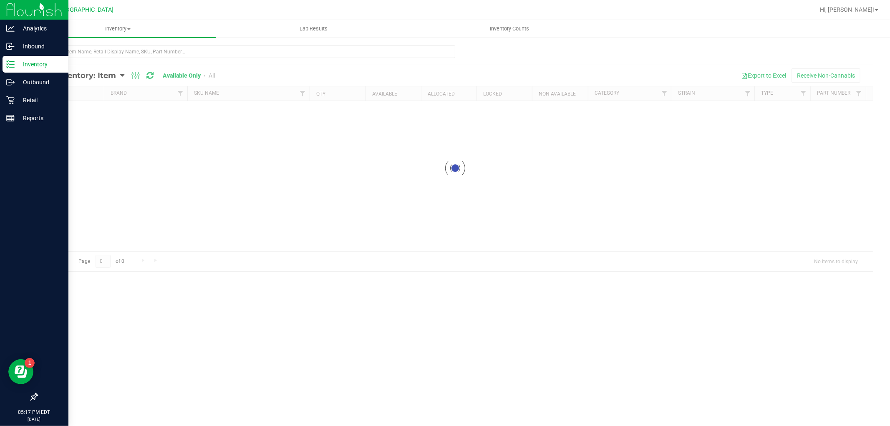
click at [7, 68] on icon at bounding box center [8, 66] width 2 height 1
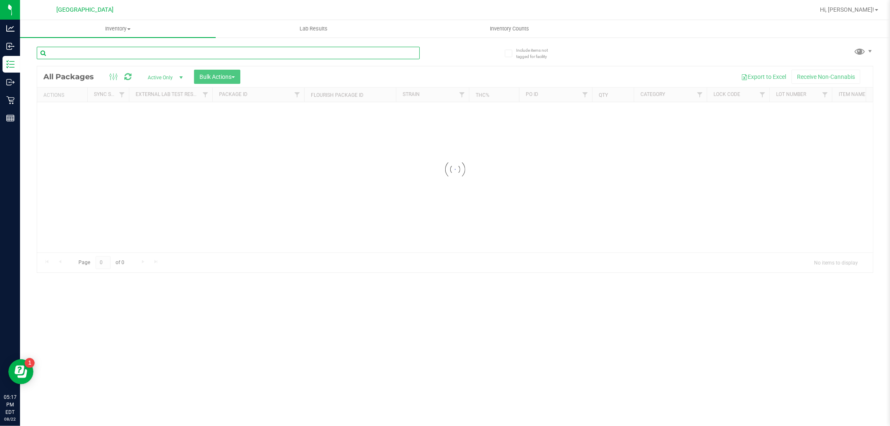
click at [118, 48] on input "text" at bounding box center [228, 53] width 383 height 13
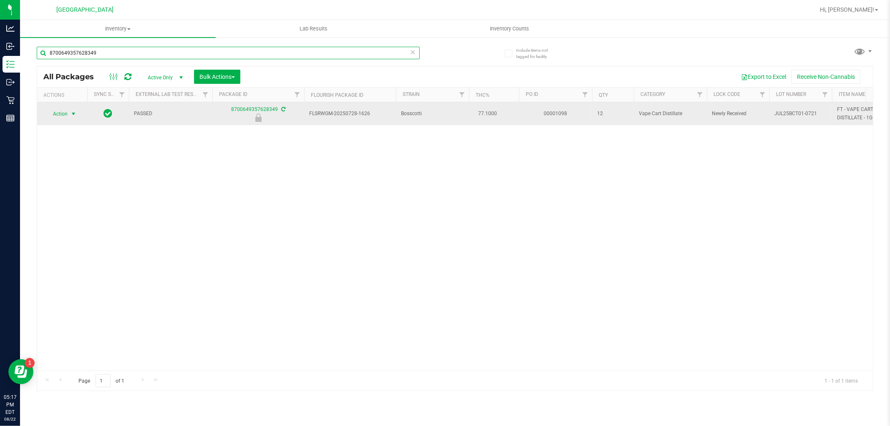
type input "8700649357628349"
click at [73, 113] on span "select" at bounding box center [73, 114] width 7 height 7
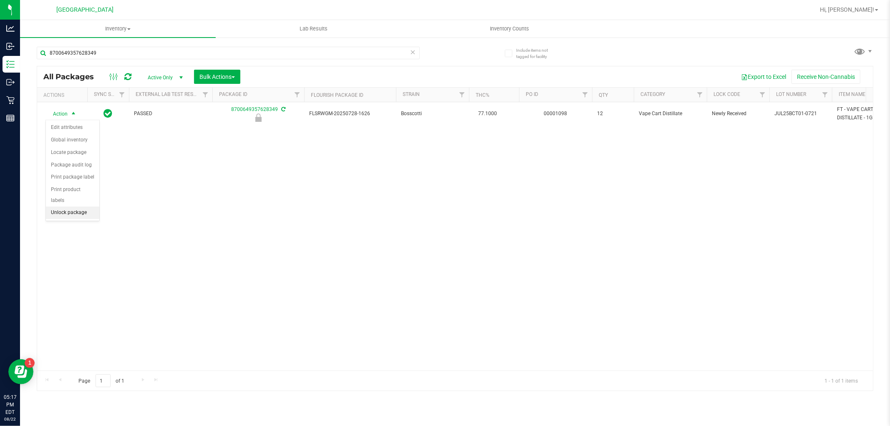
click at [72, 214] on li "Unlock package" at bounding box center [72, 213] width 53 height 13
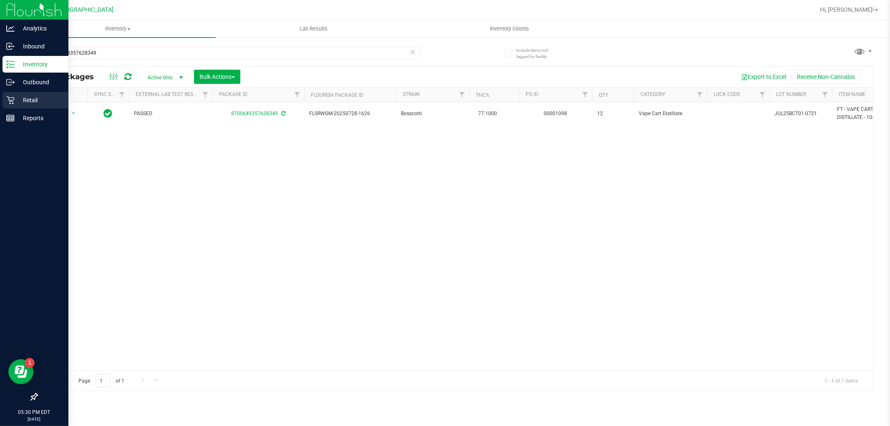
click at [4, 98] on div "Retail" at bounding box center [36, 100] width 66 height 17
